Goal: Information Seeking & Learning: Learn about a topic

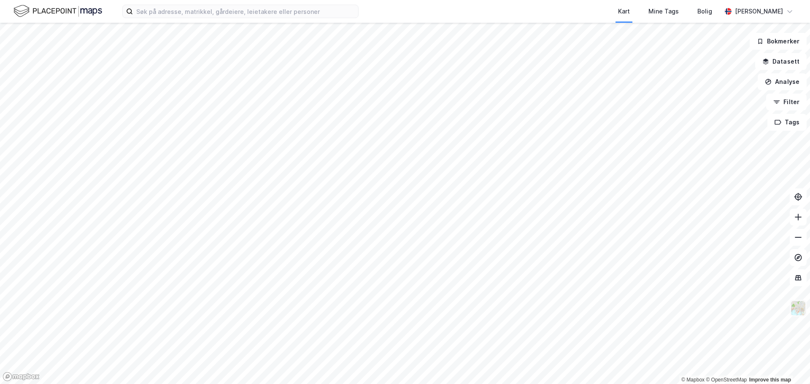
click at [798, 309] on img at bounding box center [798, 308] width 16 height 16
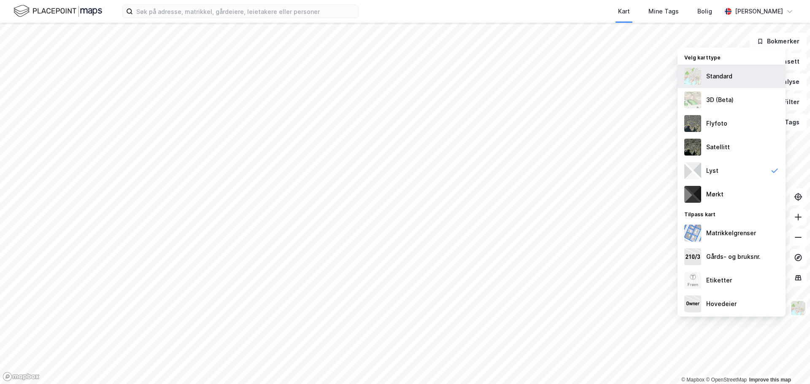
click at [717, 71] on div "Standard" at bounding box center [719, 76] width 26 height 10
click at [795, 307] on img at bounding box center [798, 308] width 16 height 16
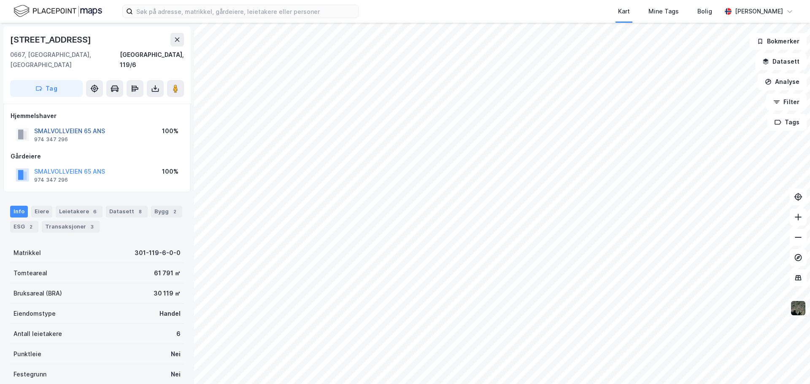
click at [0, 0] on button "SMALVOLLVEIEN 65 ANS" at bounding box center [0, 0] width 0 height 0
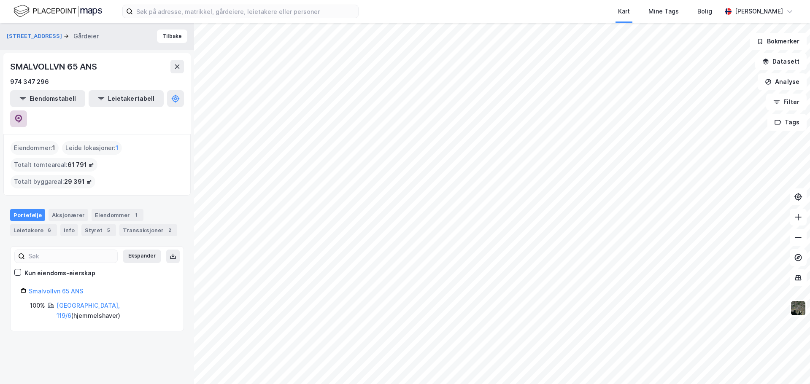
click at [23, 115] on icon at bounding box center [18, 119] width 8 height 8
click at [172, 39] on button "Tilbake" at bounding box center [172, 36] width 30 height 13
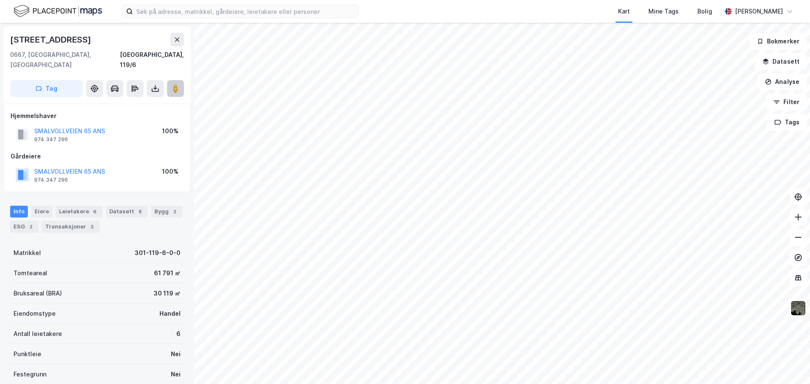
click at [175, 84] on image at bounding box center [175, 88] width 5 height 8
click at [0, 0] on button "SMALVOLLVEIEN 65 ANS" at bounding box center [0, 0] width 0 height 0
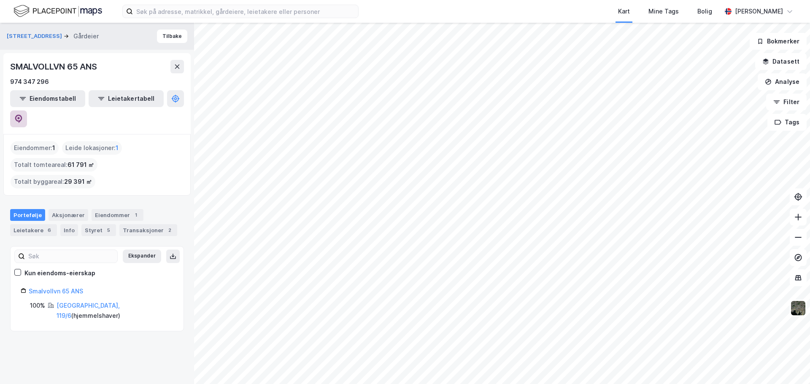
click at [20, 117] on icon at bounding box center [18, 118] width 3 height 3
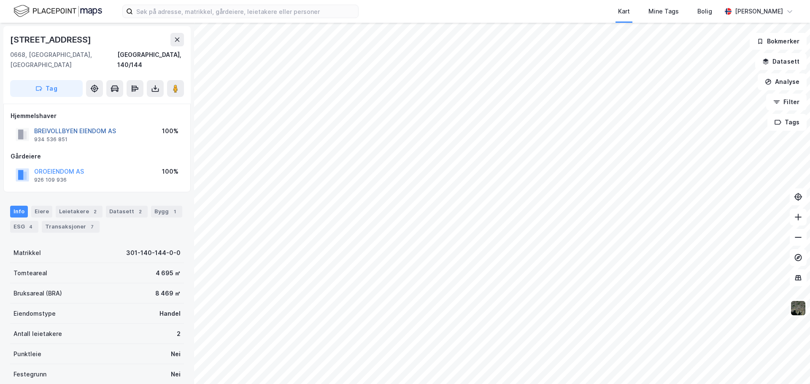
click at [0, 0] on button "BREIVOLLBYEN EIENDOM AS" at bounding box center [0, 0] width 0 height 0
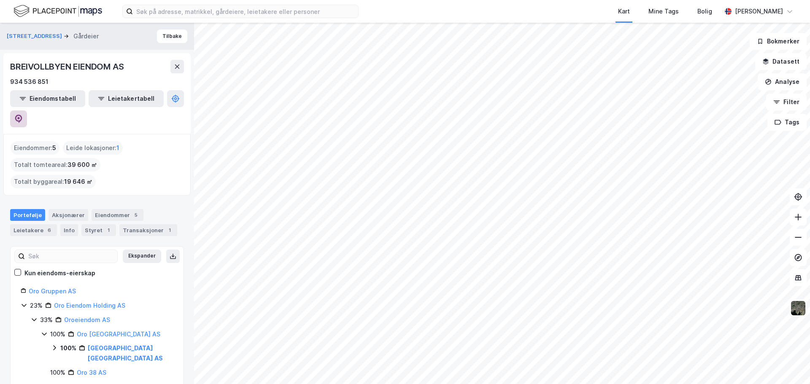
click at [22, 115] on icon at bounding box center [18, 119] width 7 height 8
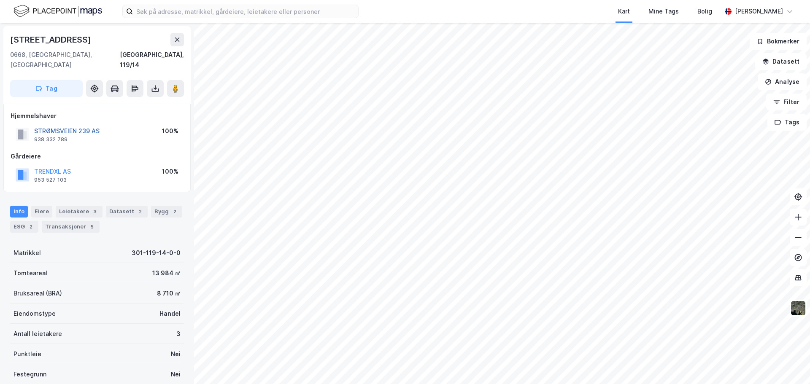
click at [0, 0] on button "STRØMSVEIEN 239 AS" at bounding box center [0, 0] width 0 height 0
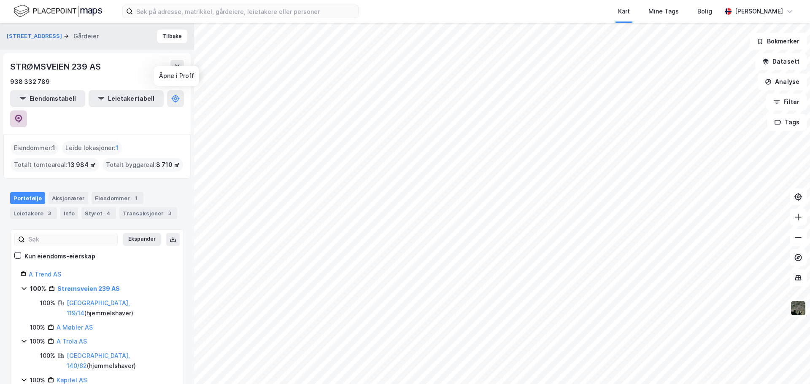
click at [22, 115] on icon at bounding box center [18, 119] width 7 height 8
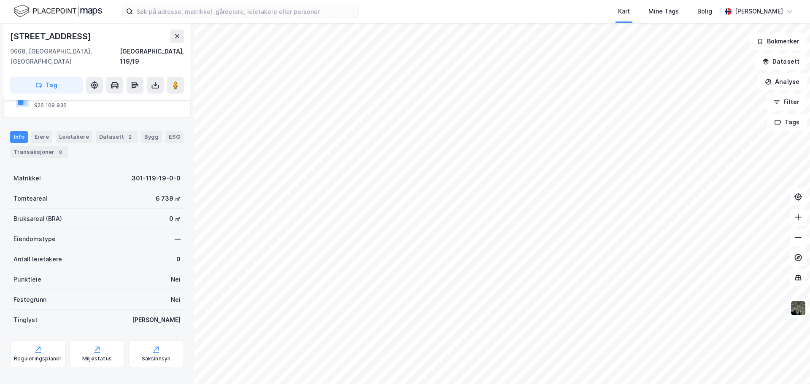
scroll to position [75, 0]
click at [152, 345] on icon at bounding box center [156, 349] width 8 height 8
